Goal: Information Seeking & Learning: Compare options

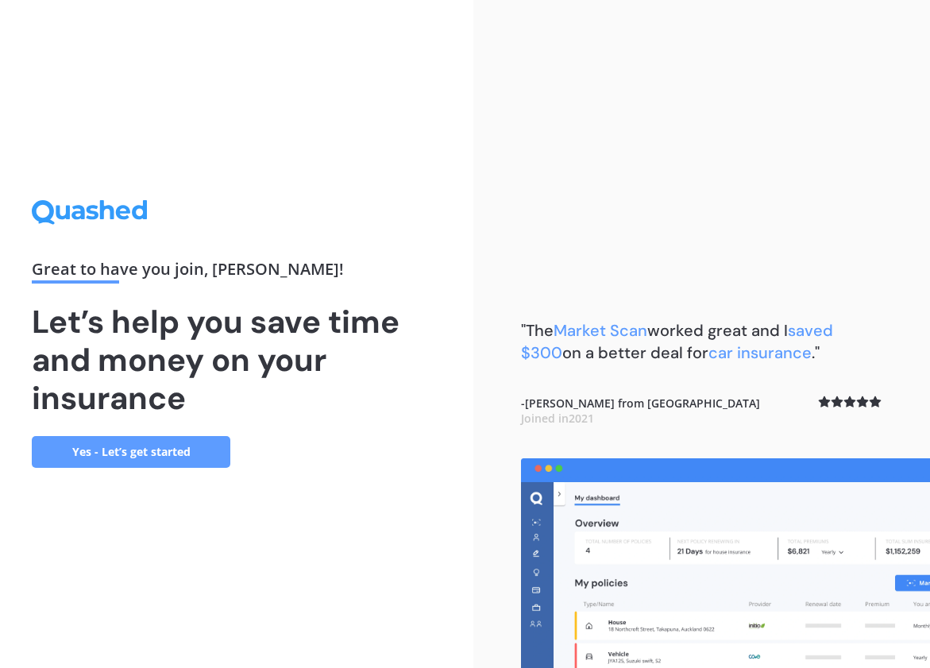
click at [199, 454] on link "Yes - Let’s get started" at bounding box center [131, 452] width 199 height 32
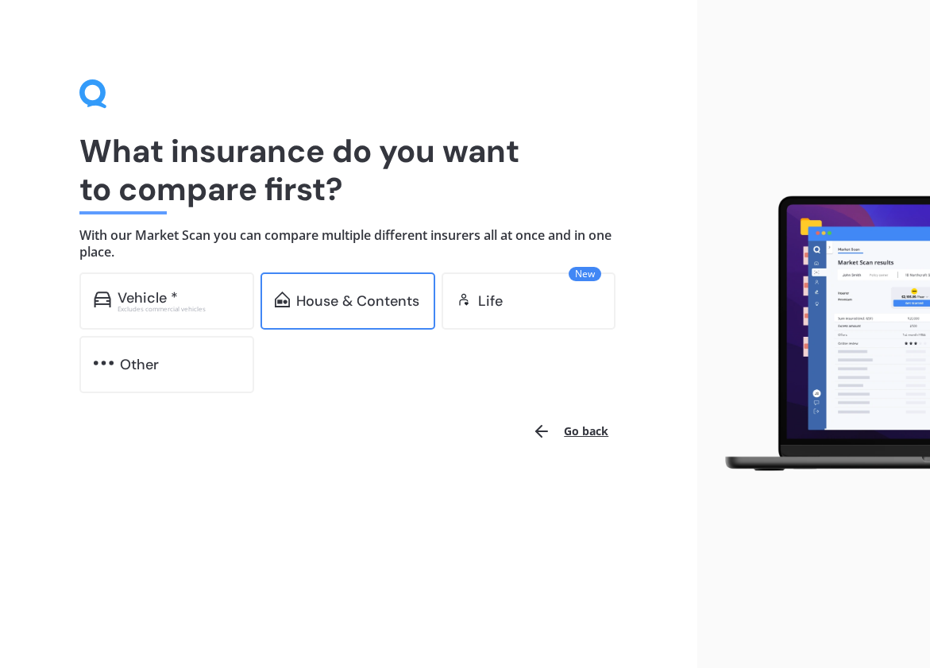
click at [348, 294] on div "House & Contents" at bounding box center [357, 301] width 123 height 16
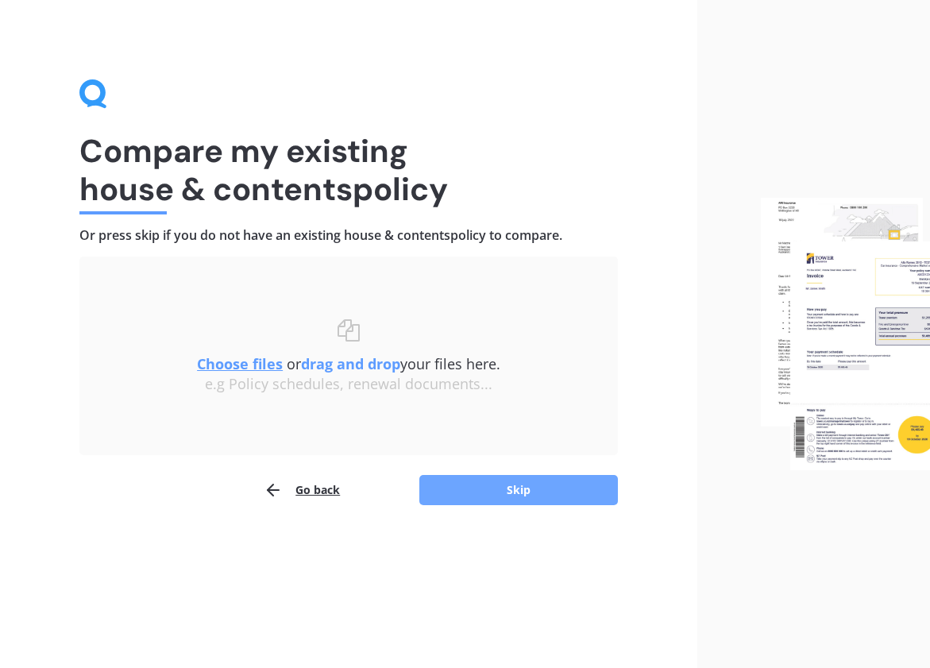
click at [457, 493] on button "Skip" at bounding box center [518, 490] width 199 height 30
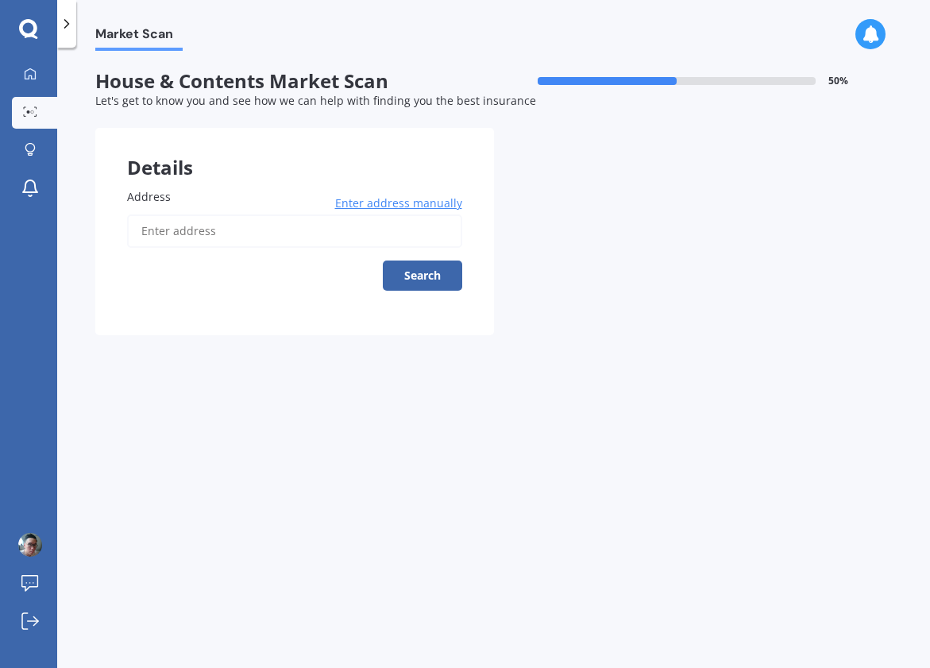
click at [334, 237] on input "Address" at bounding box center [294, 230] width 335 height 33
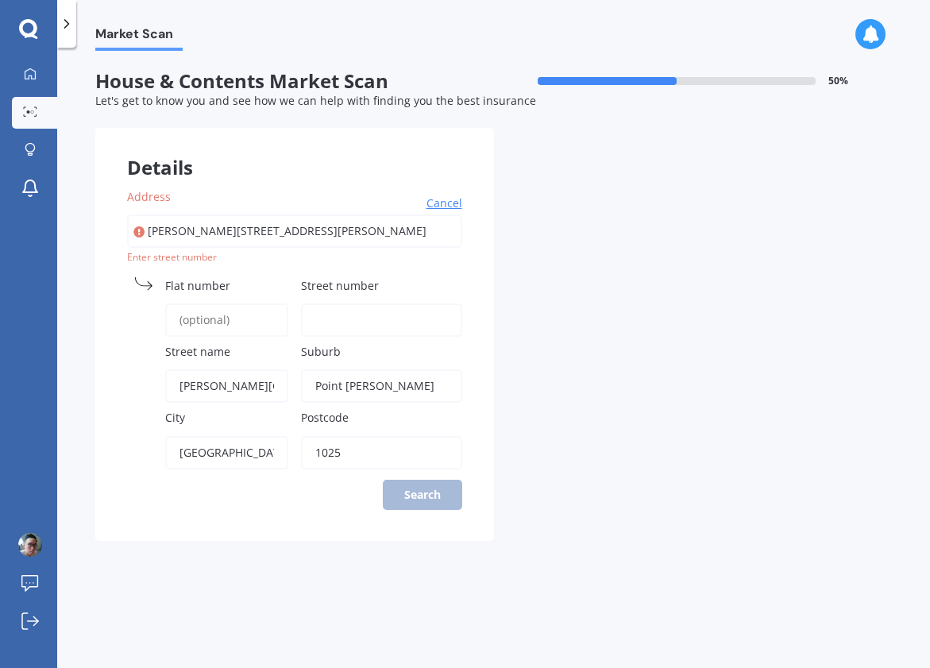
type input "[PERSON_NAME][STREET_ADDRESS][PERSON_NAME]"
click at [350, 329] on input "Street number" at bounding box center [381, 319] width 161 height 33
click at [233, 326] on input "Flat number" at bounding box center [226, 319] width 123 height 33
click at [324, 327] on input "Street number" at bounding box center [381, 319] width 161 height 33
click at [419, 500] on div "Address [PERSON_NAME][GEOGRAPHIC_DATA][PERSON_NAME] Search Enter street [GEOGRA…" at bounding box center [294, 348] width 399 height 384
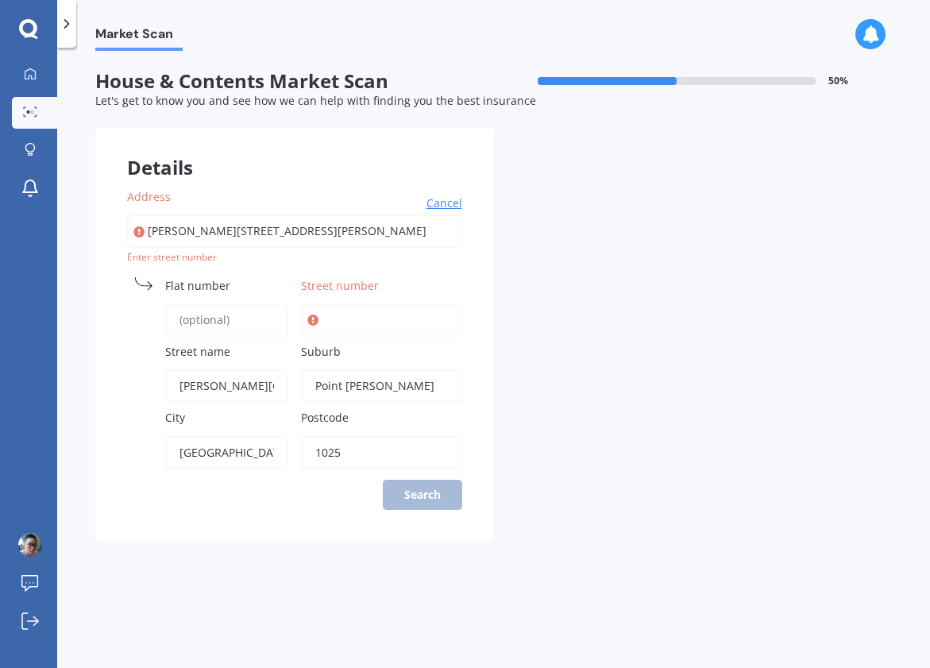
click at [177, 240] on input "[PERSON_NAME][STREET_ADDRESS][PERSON_NAME]" at bounding box center [294, 230] width 335 height 33
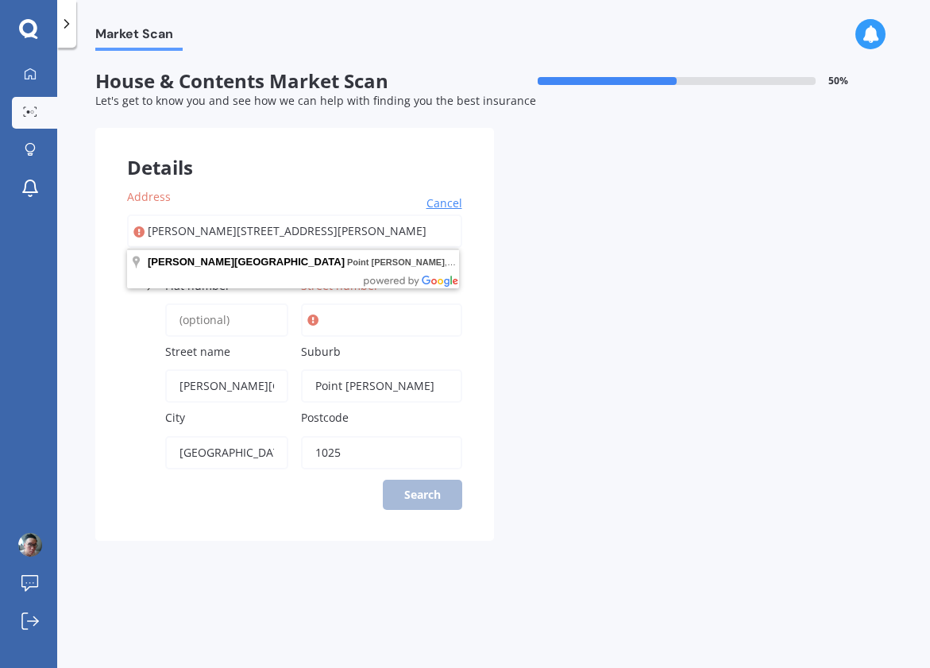
click at [322, 337] on input "Street number" at bounding box center [381, 319] width 161 height 33
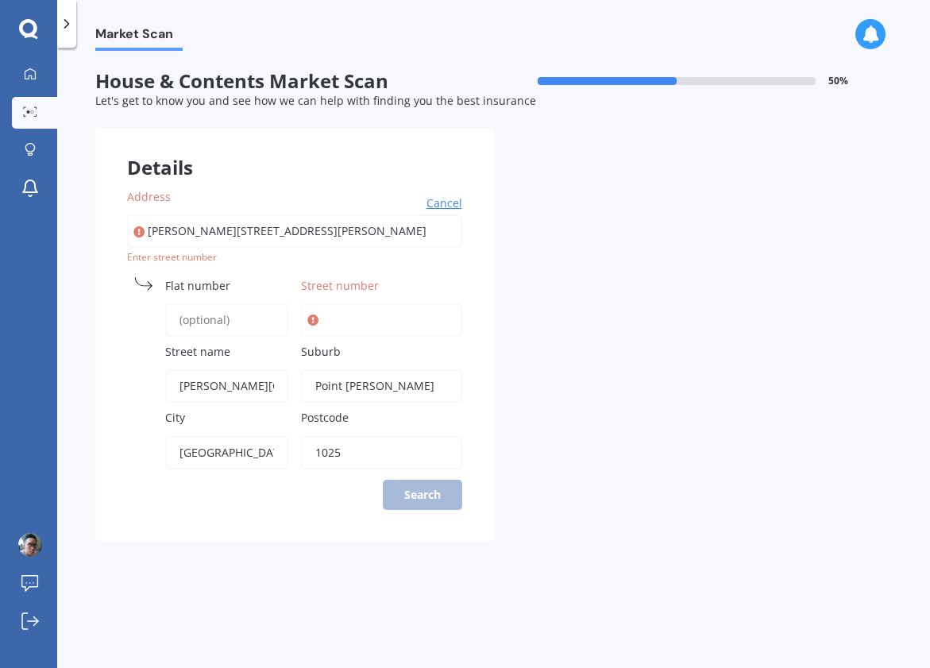
click at [344, 295] on div "Street number" at bounding box center [381, 307] width 161 height 60
click at [346, 328] on input "Street number" at bounding box center [381, 319] width 161 height 33
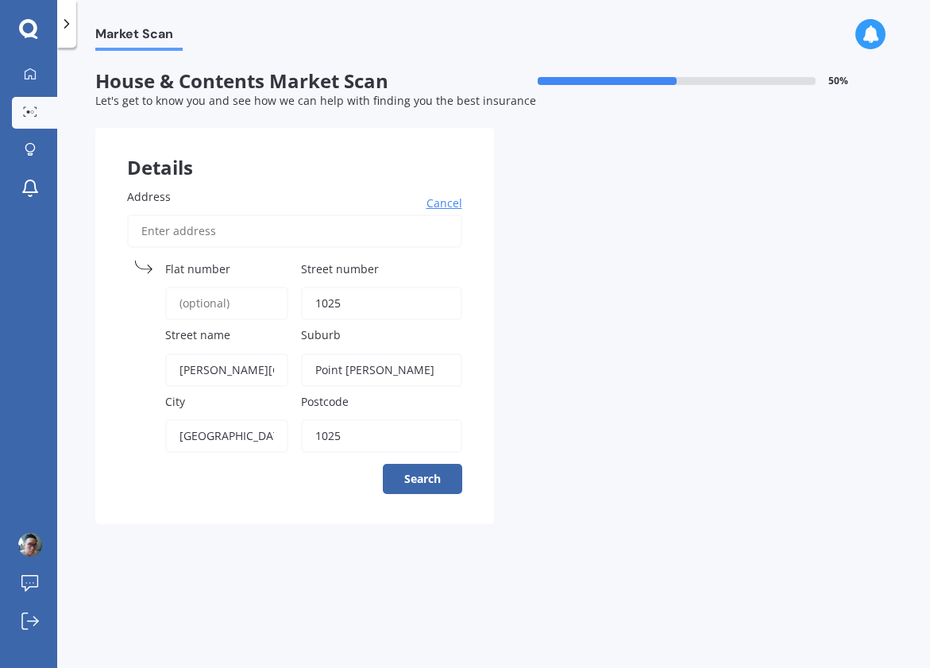
type input "1025"
click at [268, 241] on input "Address" at bounding box center [294, 230] width 335 height 33
click at [553, 371] on div "Details Address Cancel Search Flat [GEOGRAPHIC_DATA] number [STREET_ADDRESS][PE…" at bounding box center [493, 326] width 797 height 396
click at [425, 474] on button "Search" at bounding box center [422, 479] width 79 height 30
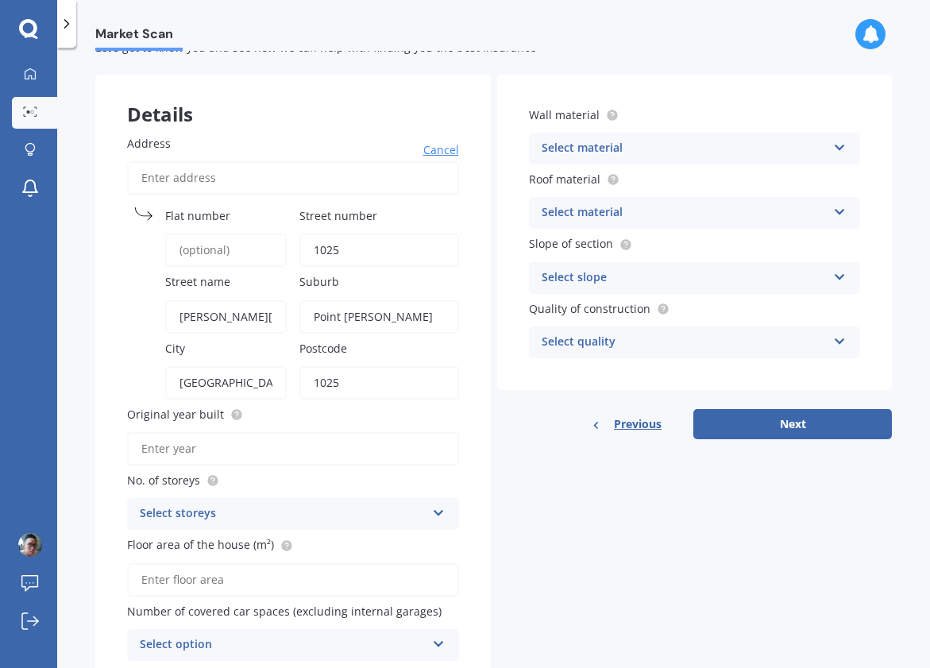
scroll to position [122, 0]
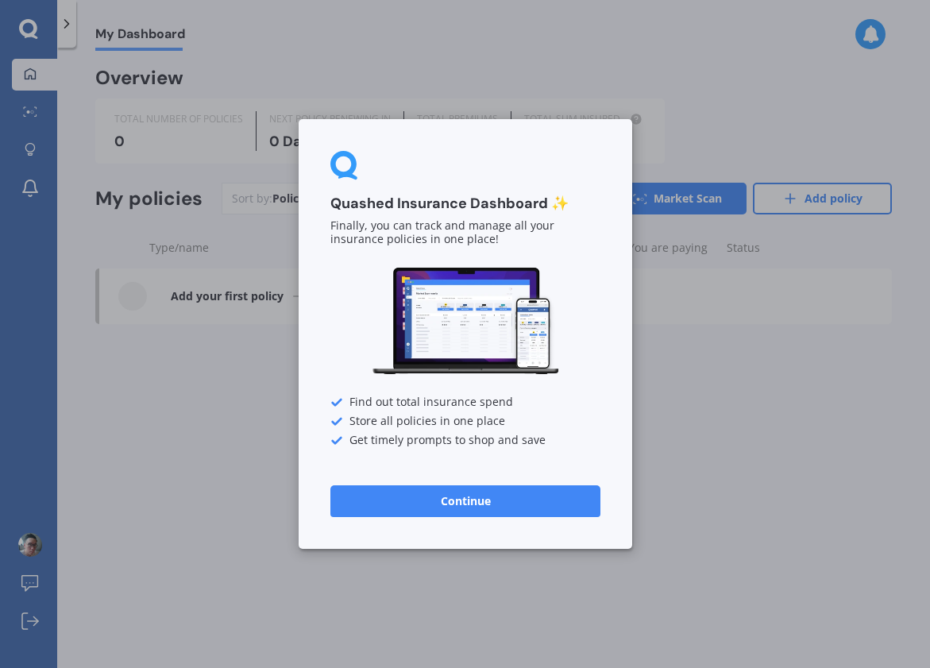
click at [199, 492] on div "Quashed Insurance Dashboard ✨ Finally, you can track and manage all your insura…" at bounding box center [465, 334] width 930 height 668
click at [422, 493] on button "Continue" at bounding box center [465, 501] width 270 height 32
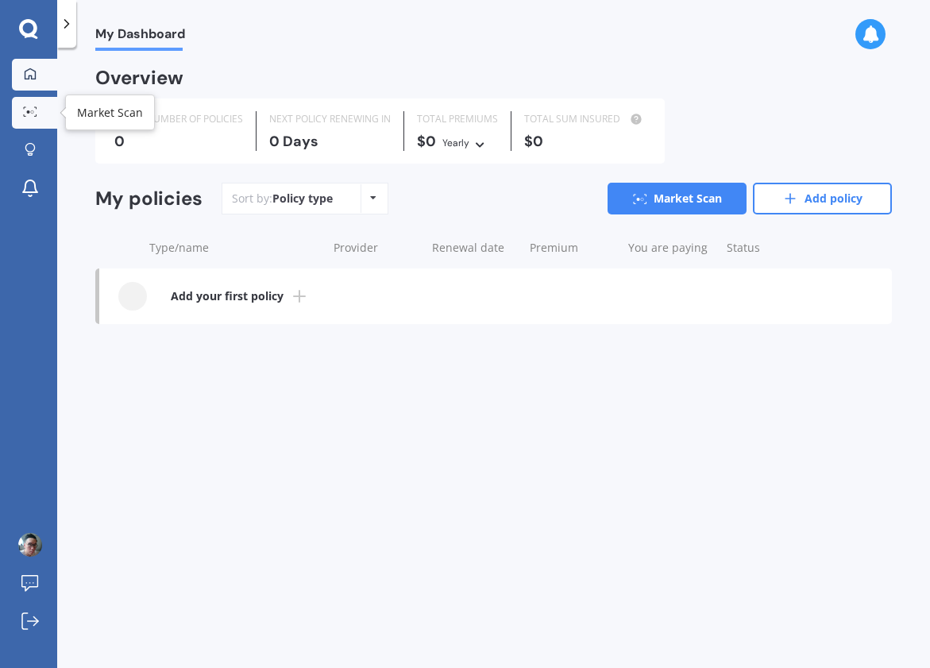
click at [20, 103] on link "Market Scan" at bounding box center [34, 113] width 45 height 32
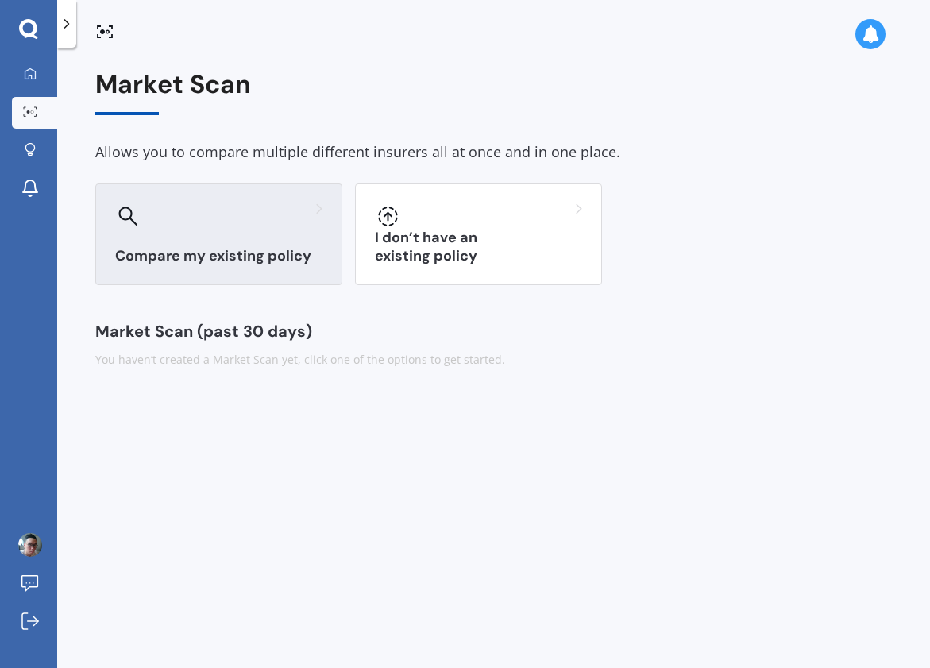
click at [182, 222] on div at bounding box center [218, 215] width 207 height 25
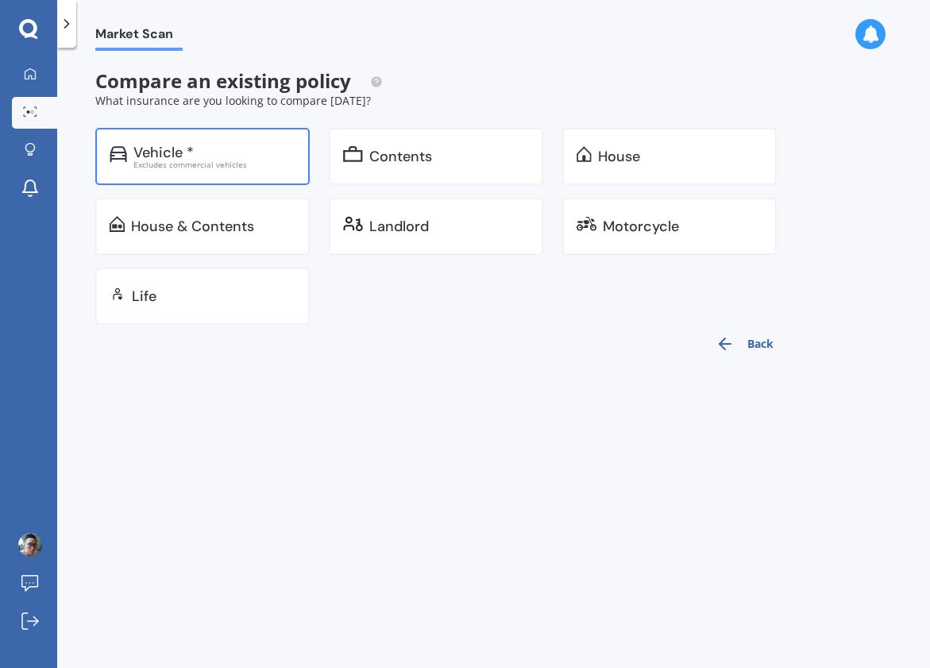
click at [256, 168] on div "Vehicle * Excludes commercial vehicles" at bounding box center [202, 156] width 214 height 57
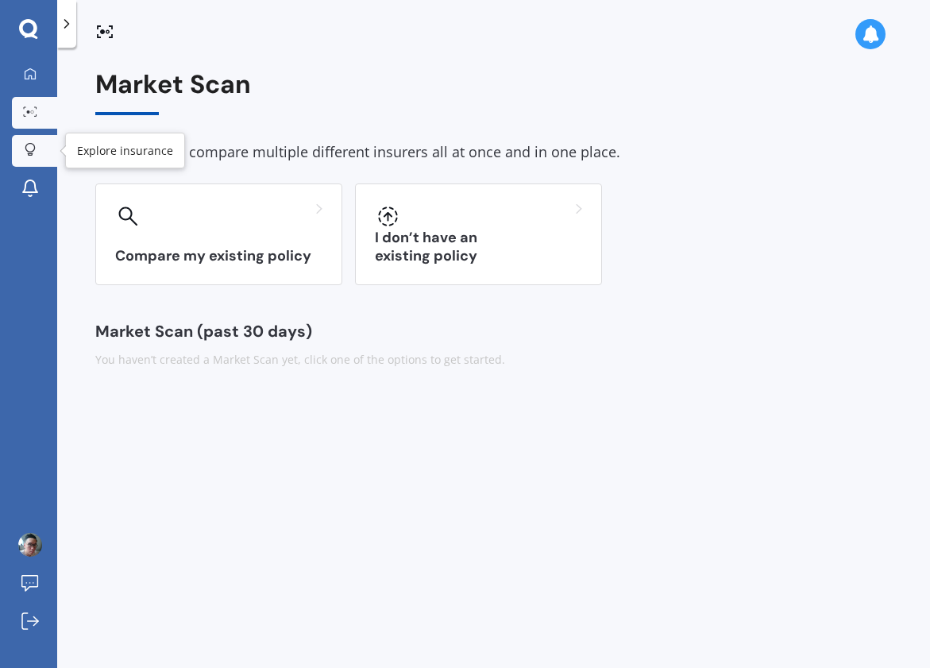
click at [26, 150] on icon at bounding box center [30, 148] width 10 height 10
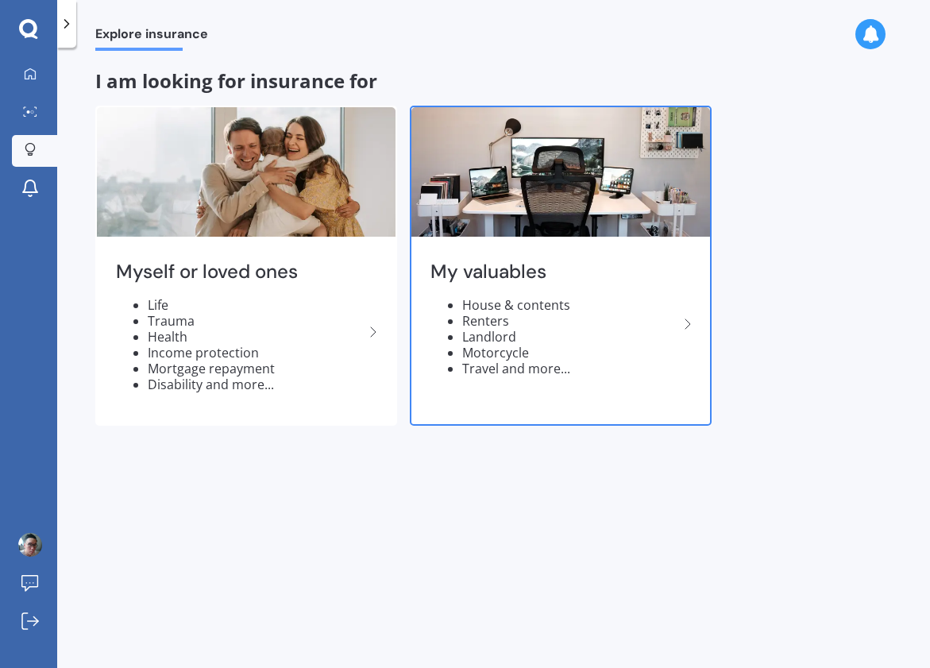
click at [503, 279] on h2 "My valuables" at bounding box center [554, 272] width 248 height 25
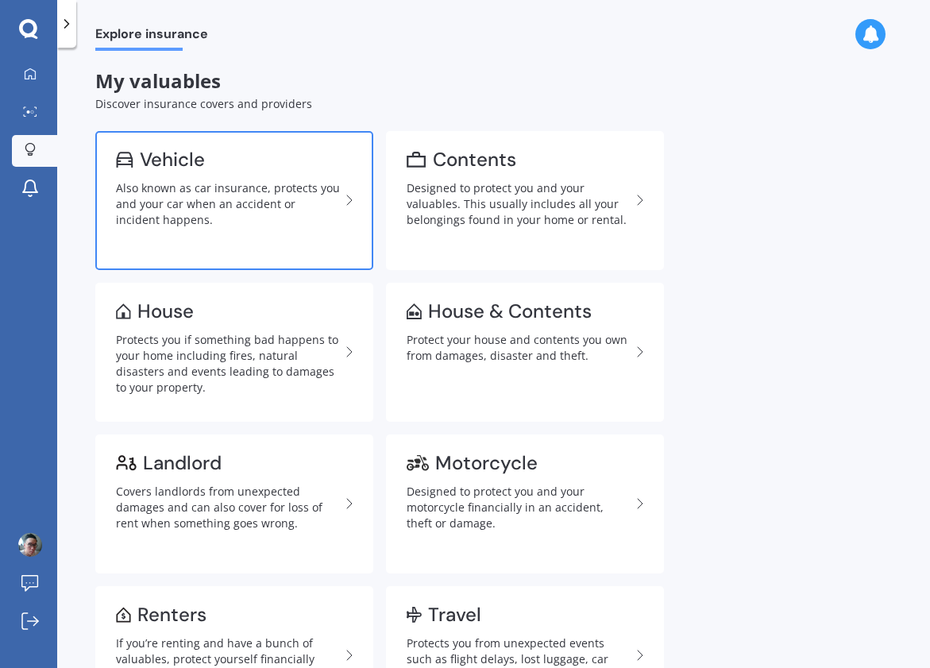
click at [218, 203] on div "Also known as car insurance, protects you and your car when an accident or inci…" at bounding box center [228, 204] width 224 height 48
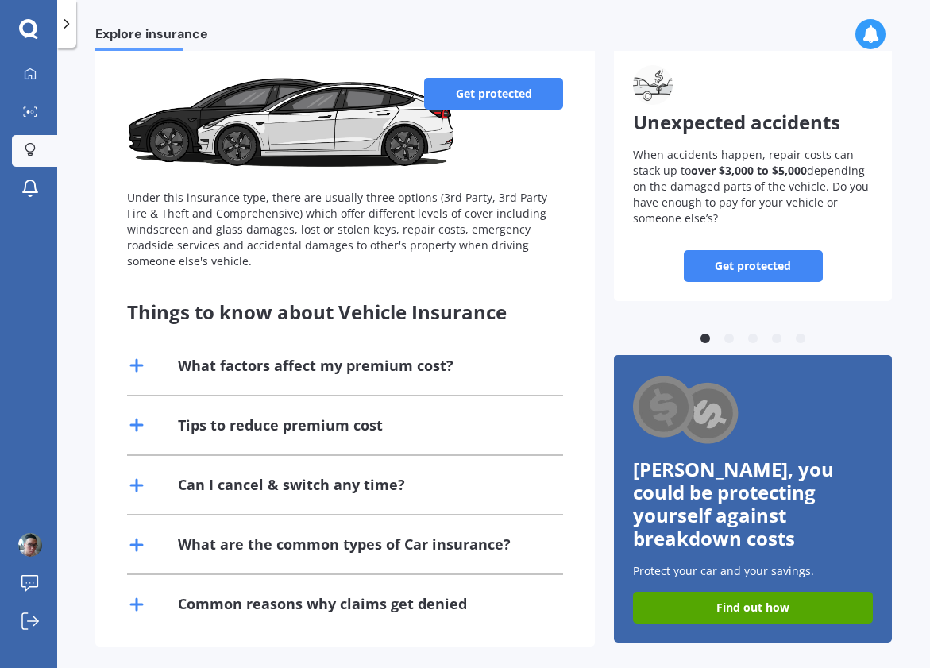
scroll to position [91, 0]
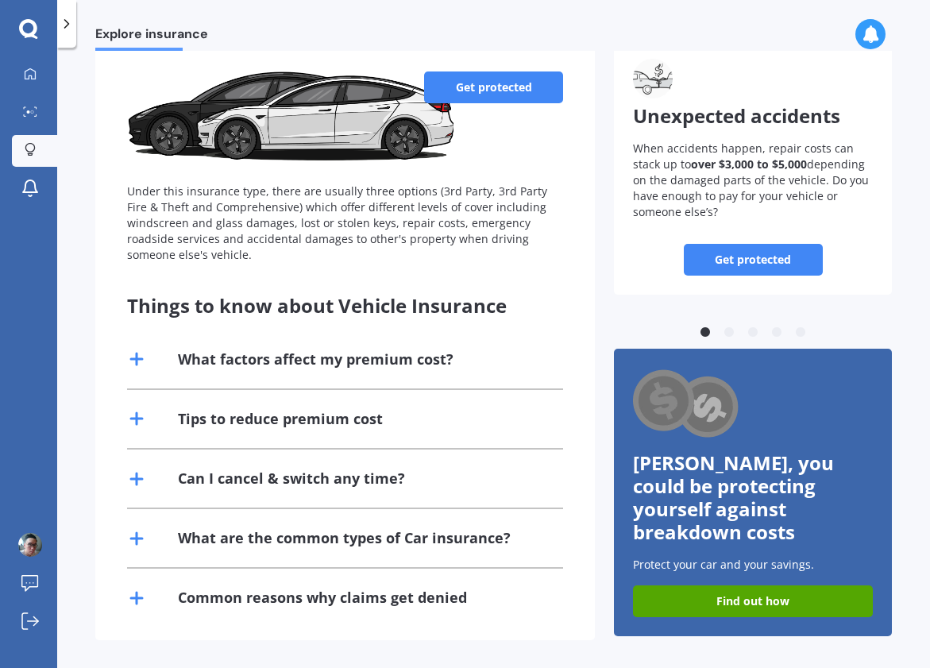
click at [512, 93] on link "Get protected" at bounding box center [493, 87] width 139 height 32
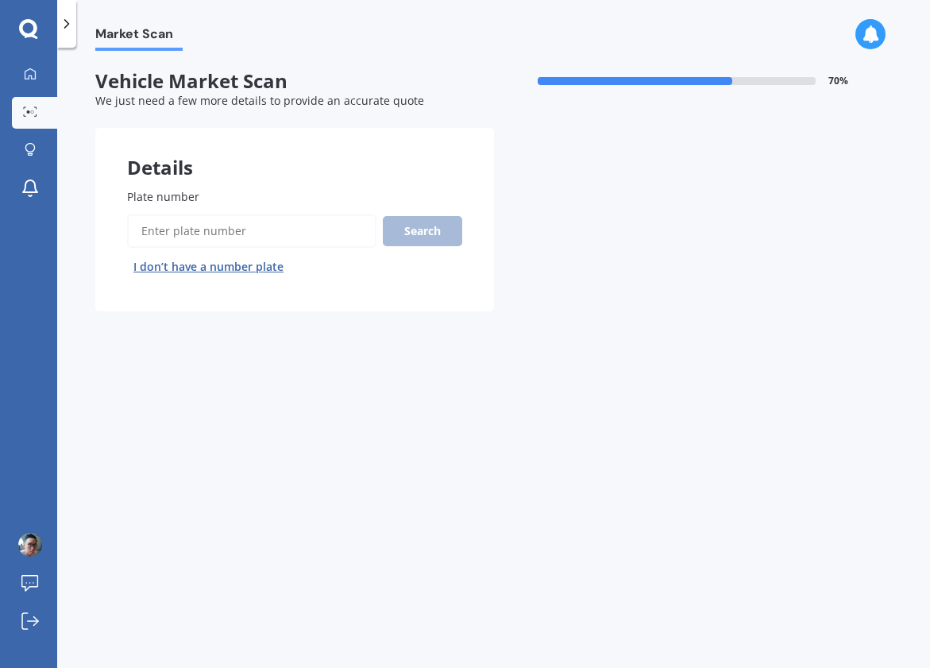
click at [151, 229] on input "Plate number" at bounding box center [251, 230] width 249 height 33
type input "kdr166"
click at [434, 237] on button "Search" at bounding box center [422, 231] width 79 height 30
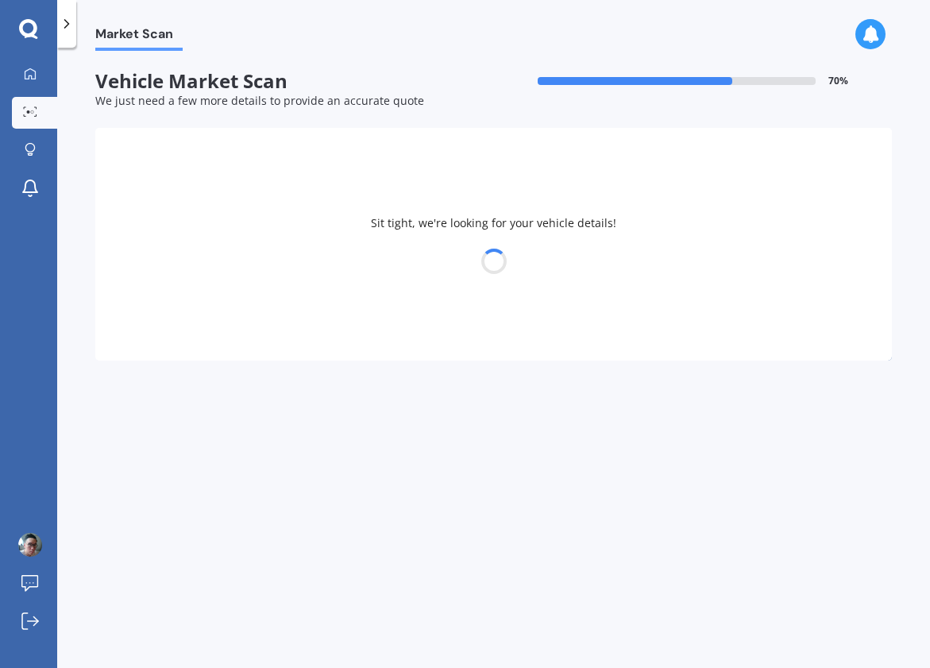
select select "NISSAN"
select select "X-TRAIL"
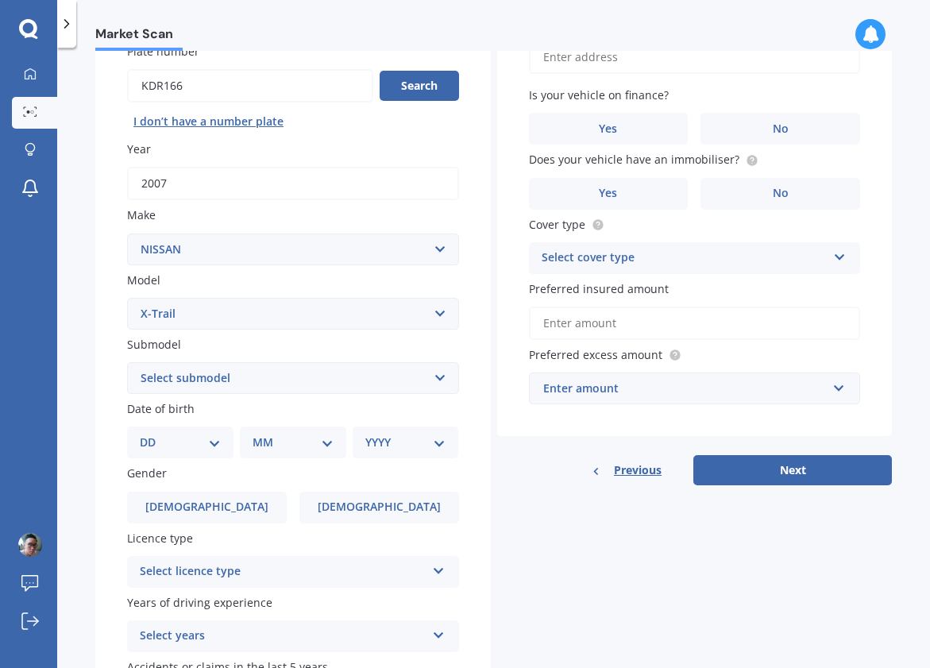
scroll to position [149, 0]
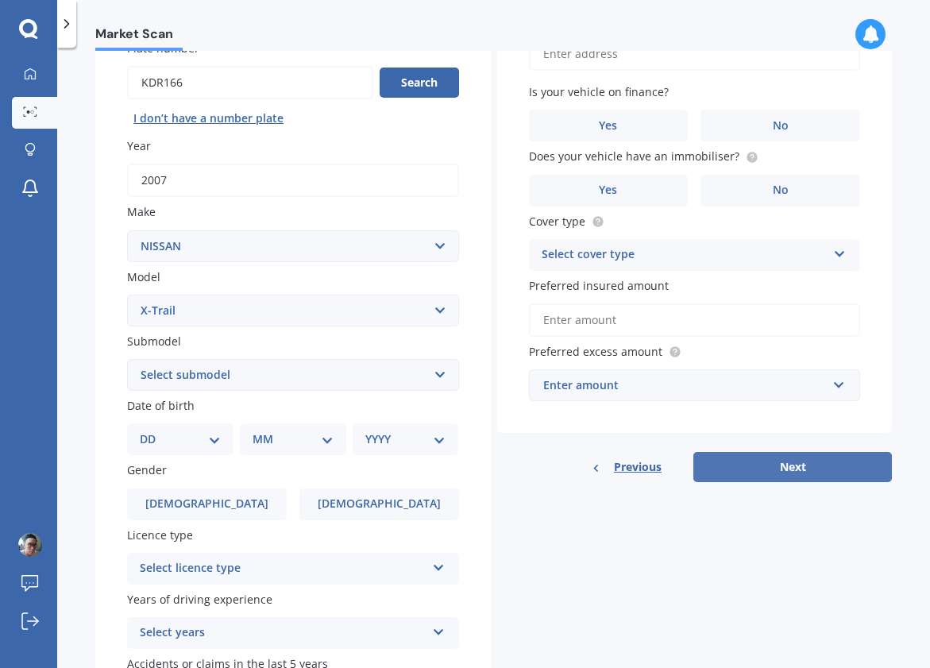
click at [748, 466] on button "Next" at bounding box center [792, 467] width 199 height 30
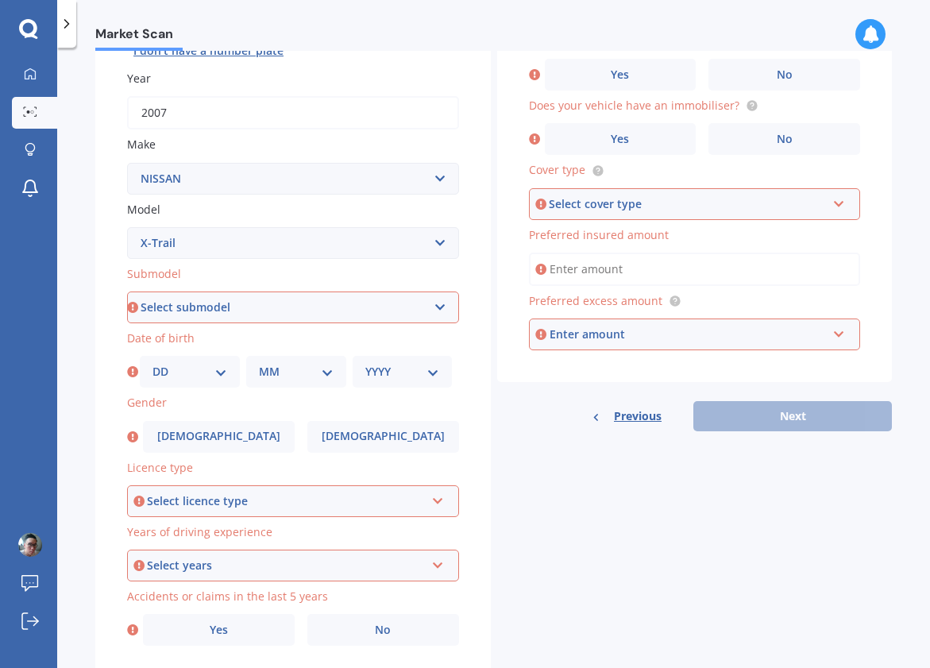
scroll to position [204, 0]
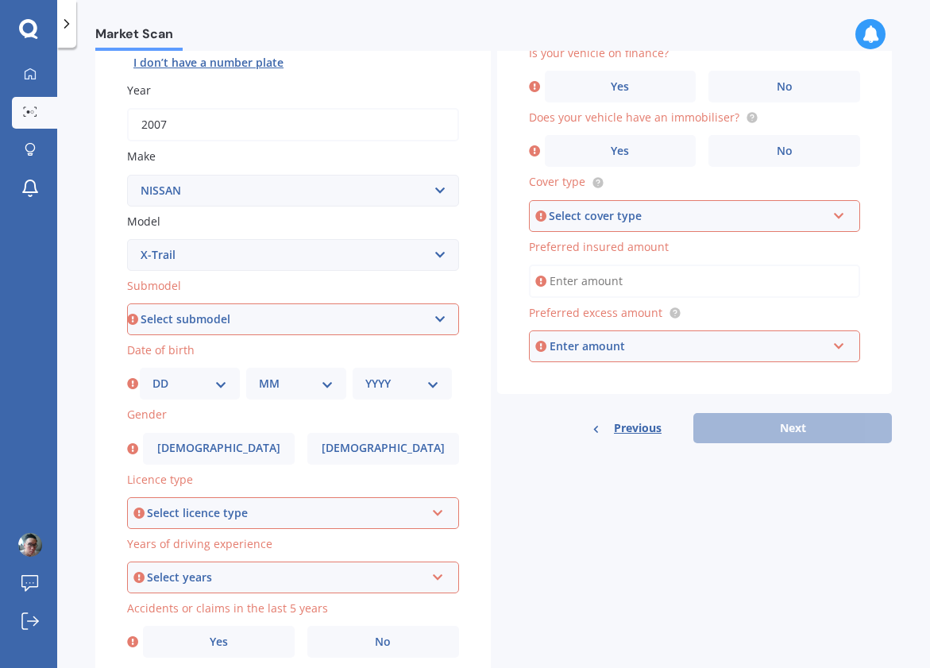
click at [343, 329] on select "Select submodel (All Other) 2000cc Hybrid 2WD non-turbo 4WD 20X Petrol ST ST 4W…" at bounding box center [293, 319] width 332 height 32
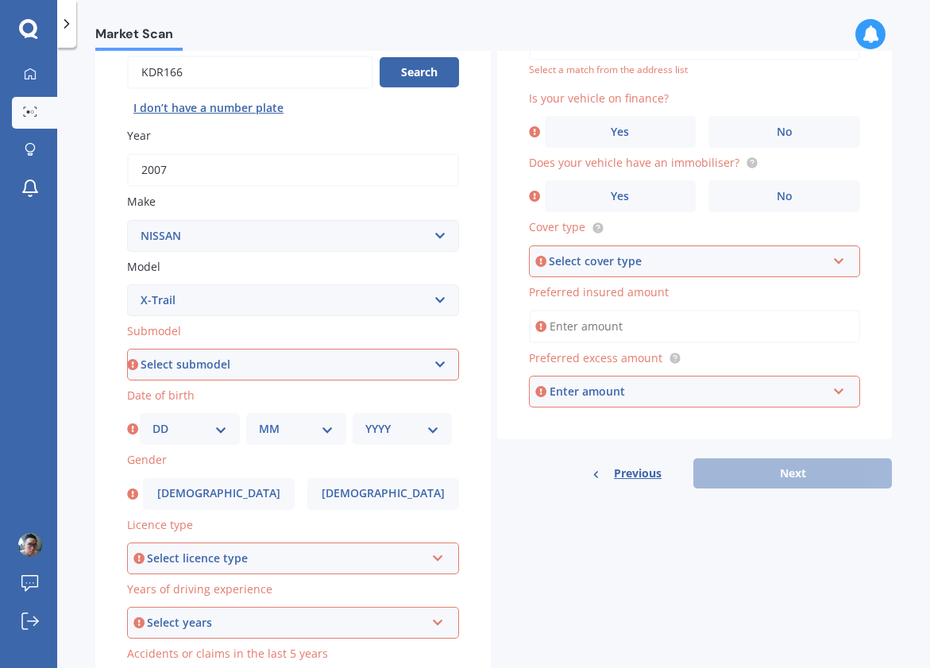
scroll to position [271, 0]
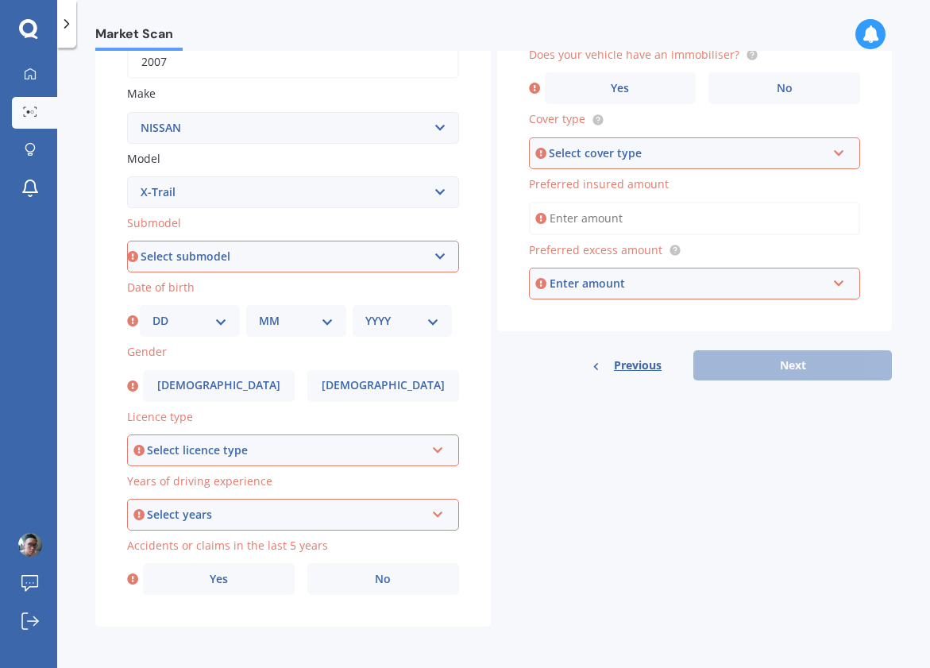
click at [352, 465] on div "Select licence type NZ Full NZ Restricted NZ Learners [GEOGRAPHIC_DATA] [GEOGRA…" at bounding box center [293, 450] width 332 height 32
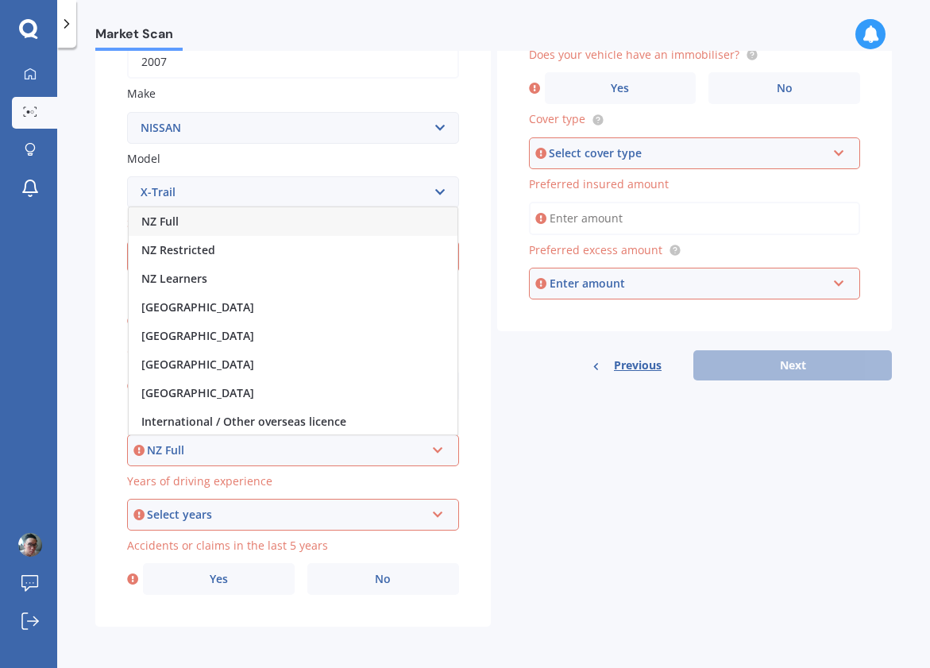
click at [245, 219] on div "NZ Full" at bounding box center [293, 221] width 329 height 29
